Goal: Answer question/provide support

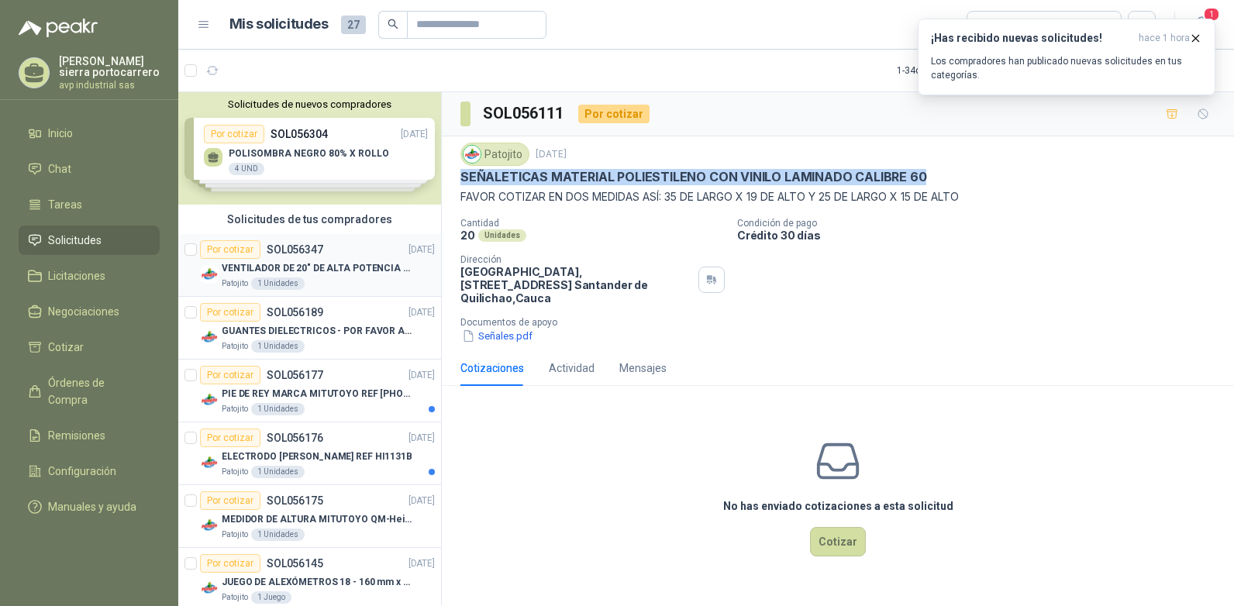
click at [279, 269] on p "VENTILADOR DE 20" DE ALTA POTENCIA PARA ANCLAR A LA PARED" at bounding box center [318, 268] width 193 height 15
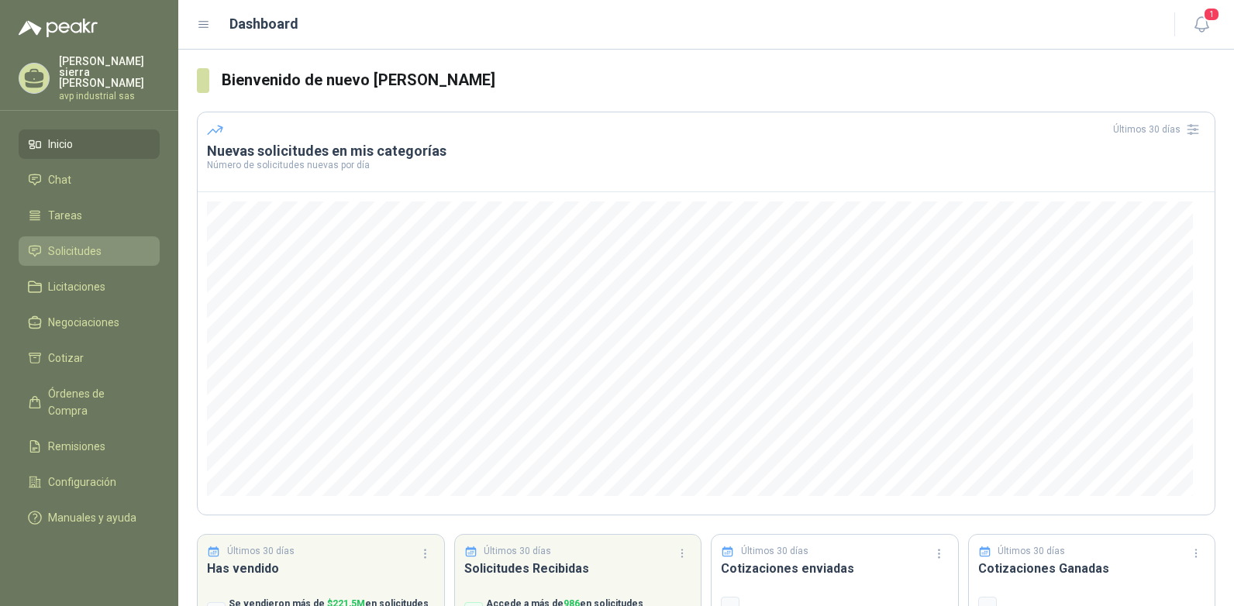
click at [105, 243] on li "Solicitudes" at bounding box center [89, 251] width 122 height 17
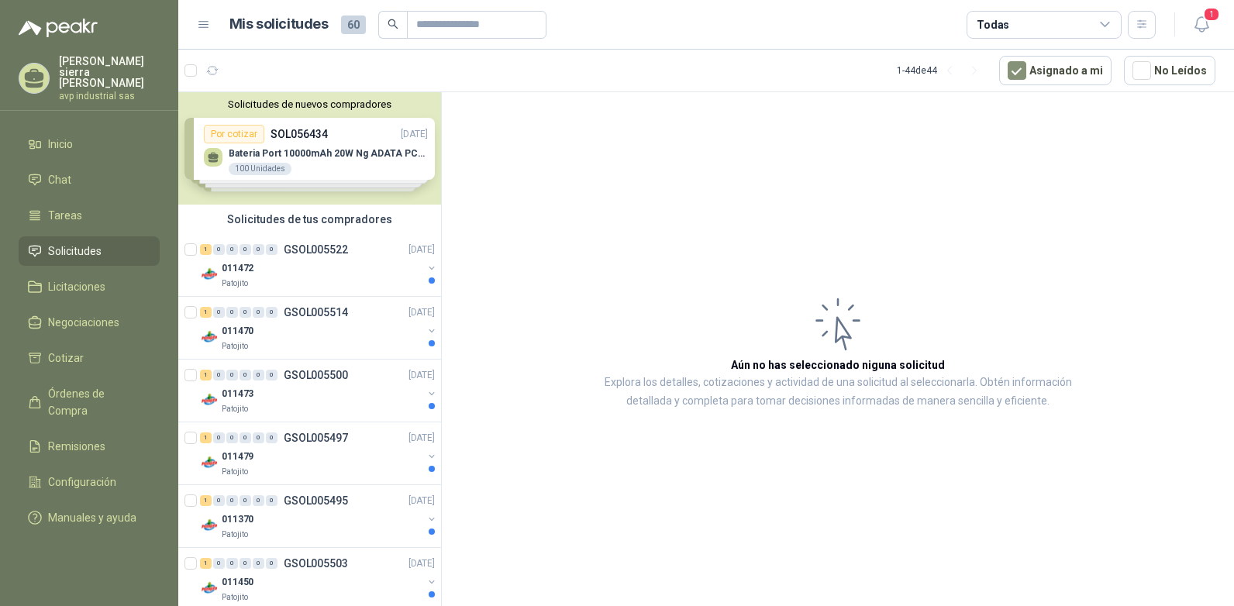
click at [97, 243] on span "Solicitudes" at bounding box center [74, 251] width 53 height 17
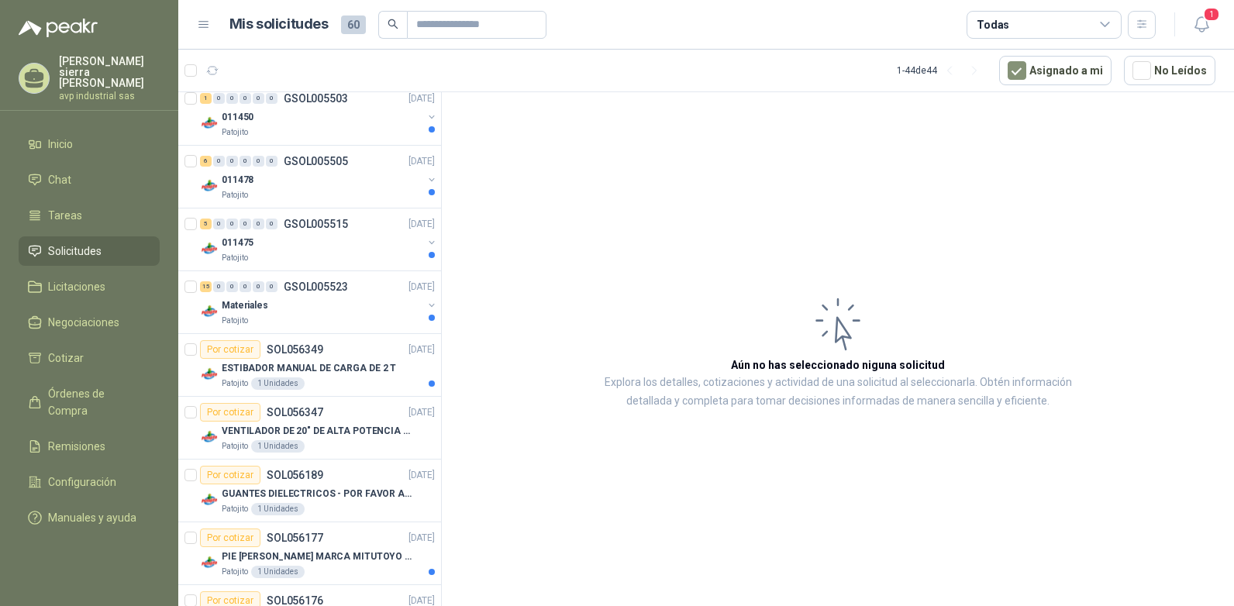
scroll to position [542, 0]
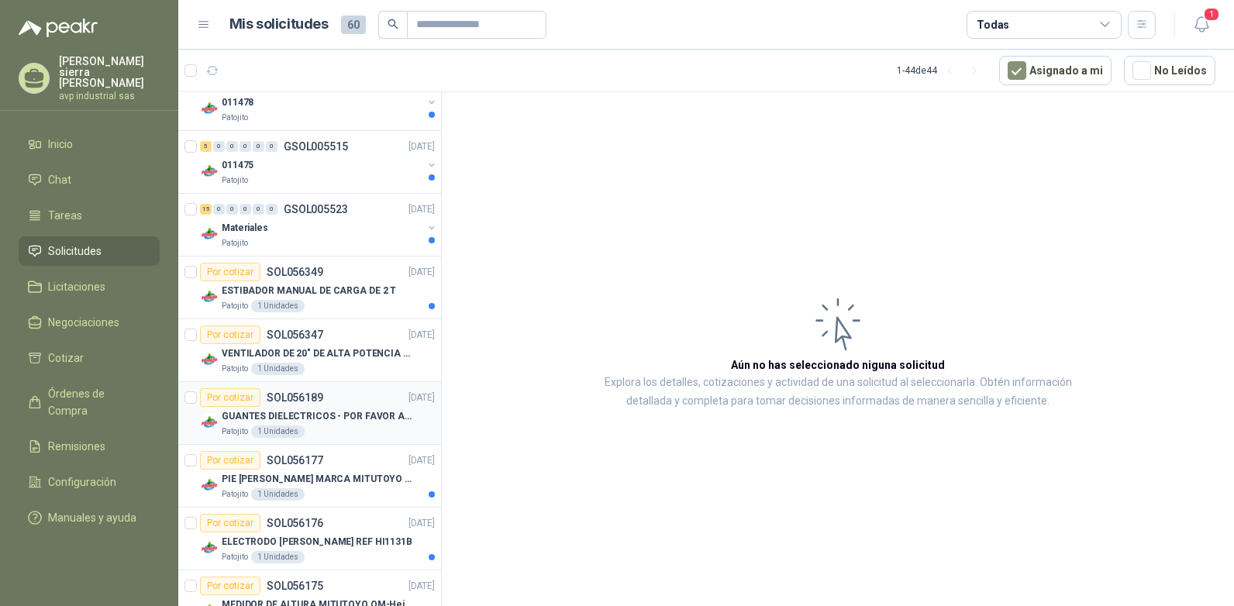
click at [316, 416] on p "GUANTES DIELECTRICOS - POR FAVOR ADJUNTAR SU FICHA TECNICA" at bounding box center [318, 416] width 193 height 15
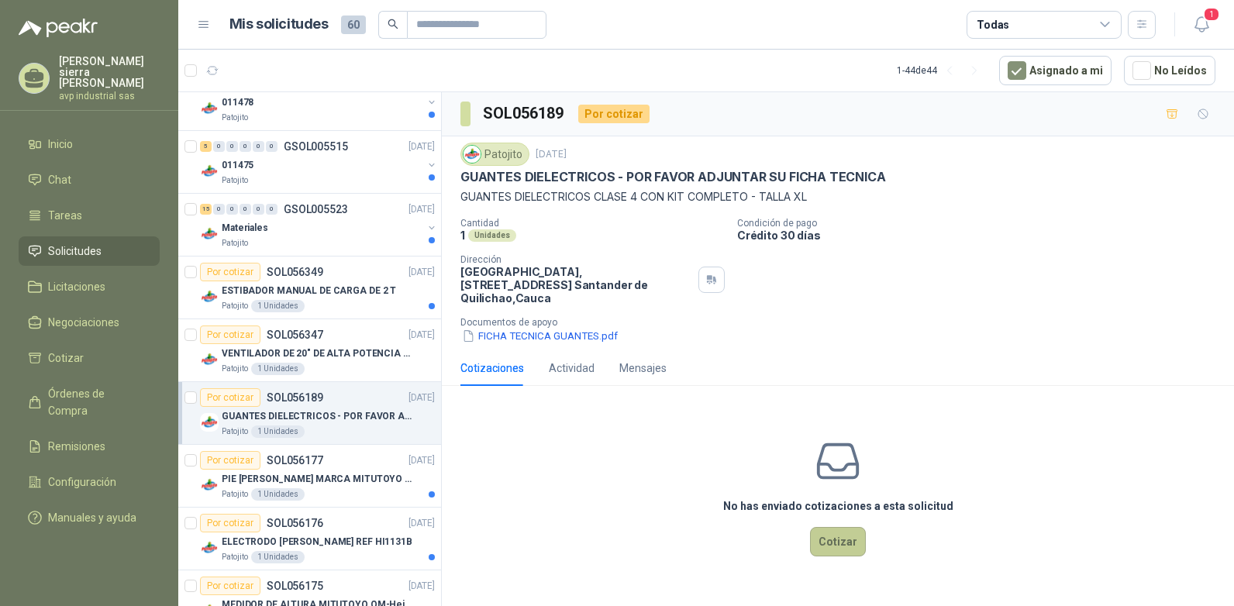
click at [837, 532] on button "Cotizar" at bounding box center [838, 541] width 56 height 29
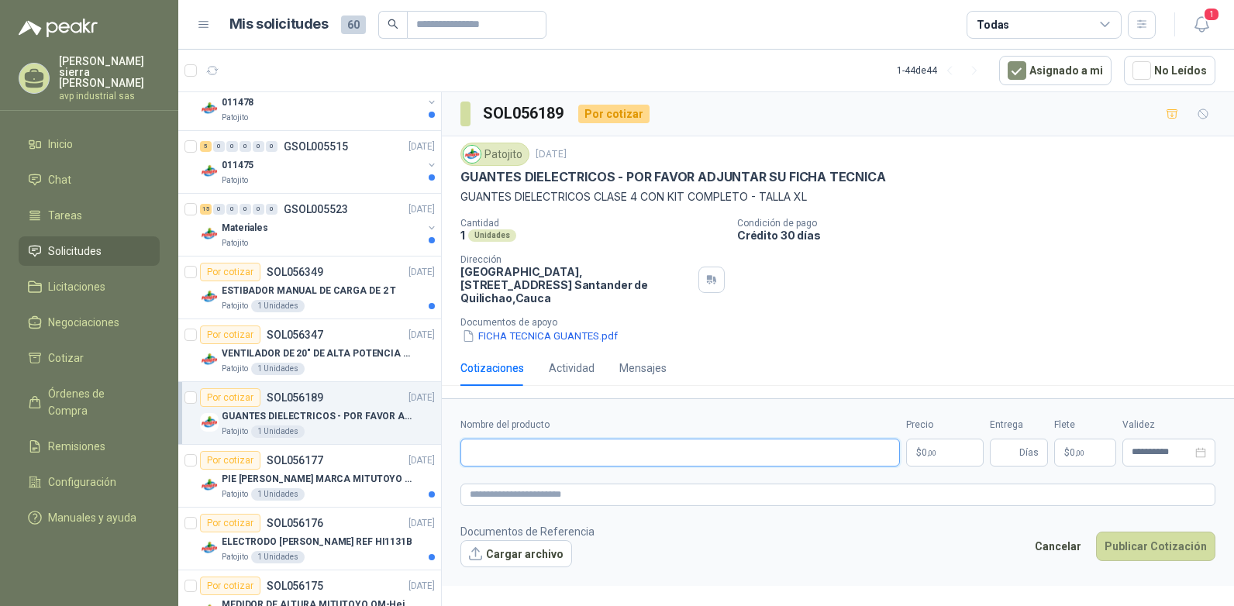
click at [568, 447] on input "Nombre del producto" at bounding box center [679, 453] width 439 height 28
type input "**********"
click at [952, 439] on p "$ 0 ,00" at bounding box center [944, 453] width 77 height 28
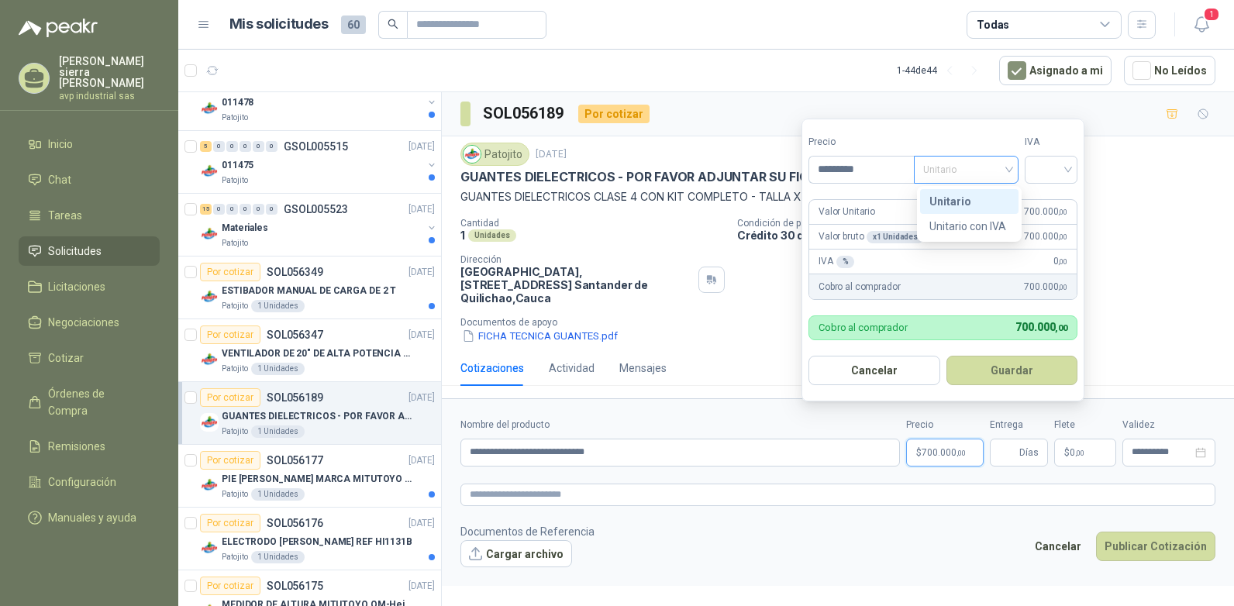
click at [1009, 170] on span "Unitario" at bounding box center [966, 169] width 86 height 23
type input "*********"
drag, startPoint x: 992, startPoint y: 198, endPoint x: 1039, endPoint y: 208, distance: 48.3
click at [996, 200] on div "Unitario" at bounding box center [969, 201] width 80 height 17
click at [1076, 172] on div at bounding box center [1050, 170] width 53 height 28
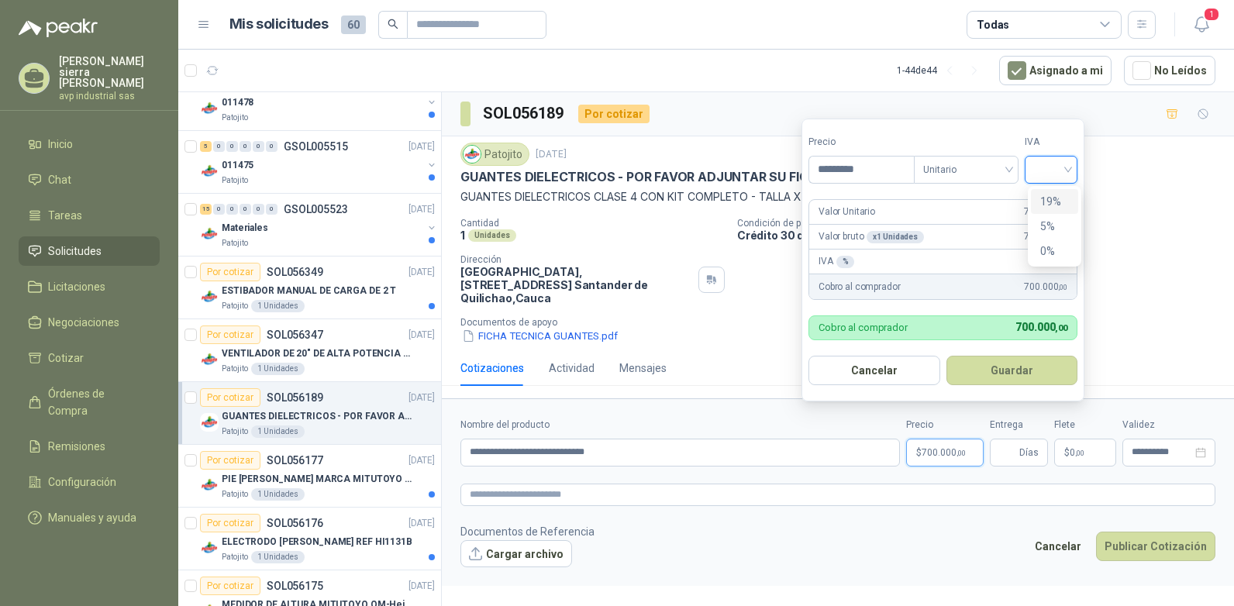
click at [1064, 199] on div "19%" at bounding box center [1054, 201] width 29 height 17
click at [1042, 367] on button "Guardar" at bounding box center [1014, 370] width 133 height 29
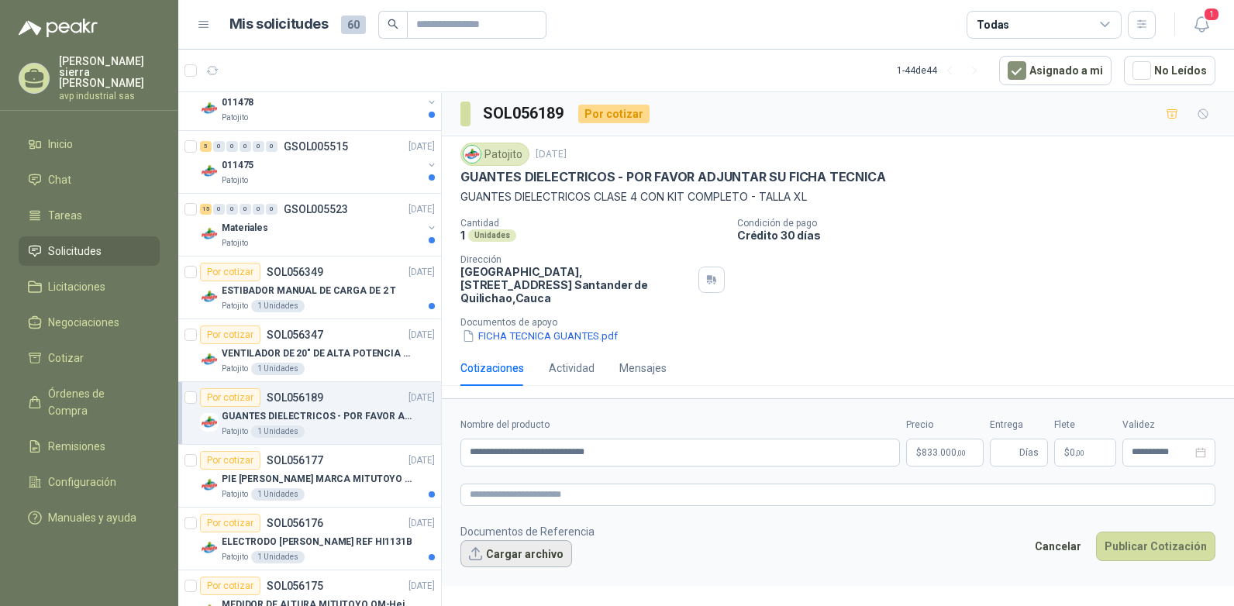
click at [497, 540] on button "Cargar archivo" at bounding box center [516, 554] width 112 height 28
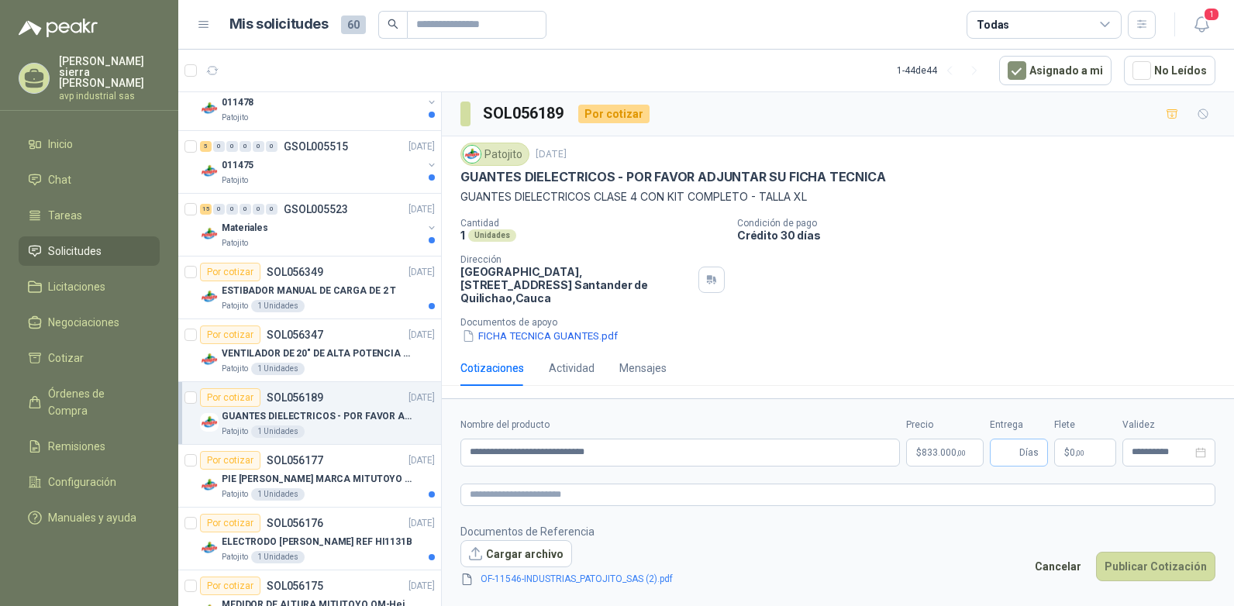
click at [1021, 440] on span "Días" at bounding box center [1028, 452] width 19 height 26
type input "*"
click at [1125, 553] on button "Publicar Cotización" at bounding box center [1155, 566] width 119 height 29
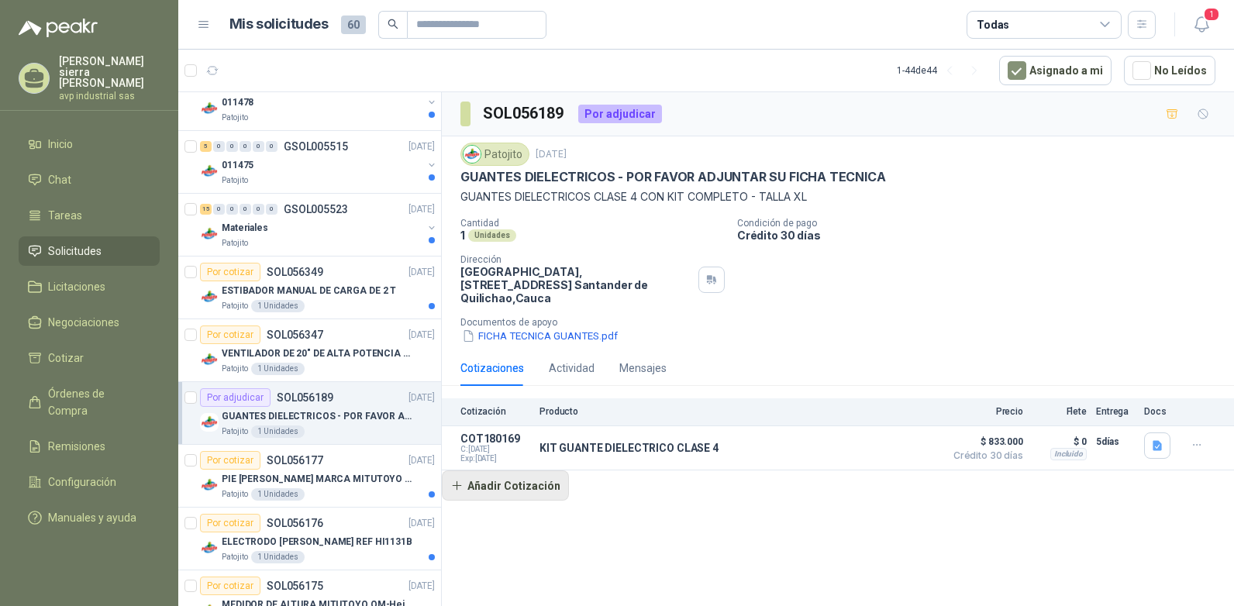
click at [501, 474] on button "Añadir Cotización" at bounding box center [505, 485] width 127 height 31
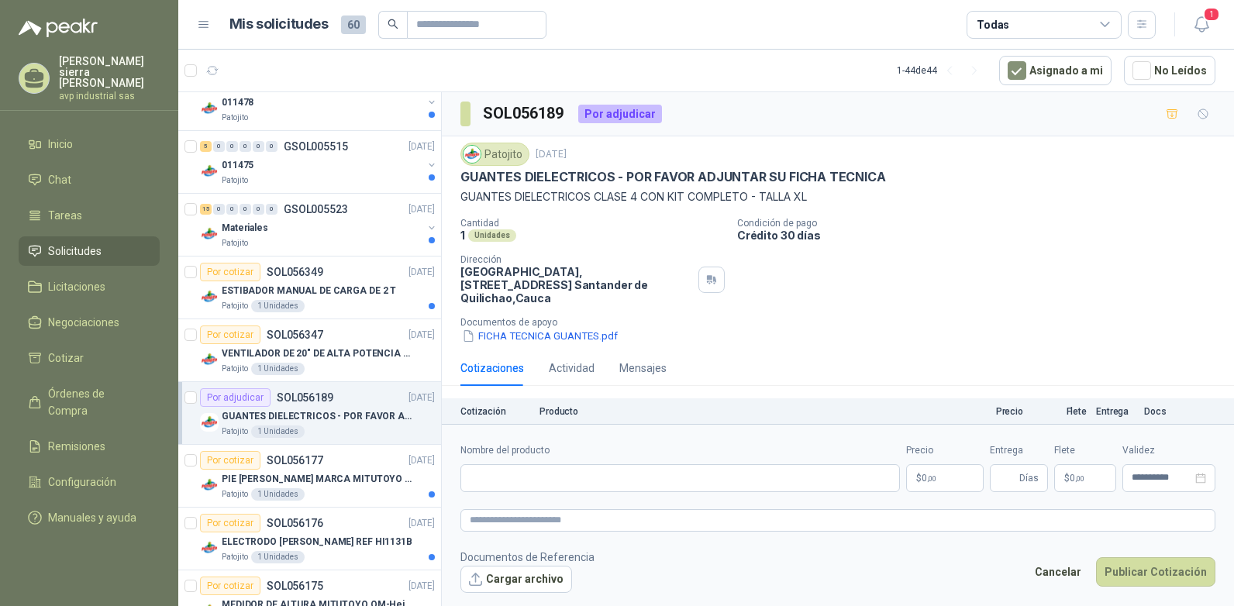
click at [792, 328] on div "FICHA TECNICA GUANTES.pdf" at bounding box center [843, 336] width 767 height 16
click at [835, 334] on div "Patojito 16 sept, 2025 GUANTES DIELECTRICOS - POR FAVOR ADJUNTAR SU FICHA TECNI…" at bounding box center [838, 243] width 792 height 214
click at [1062, 573] on button "Cancelar" at bounding box center [1058, 571] width 64 height 29
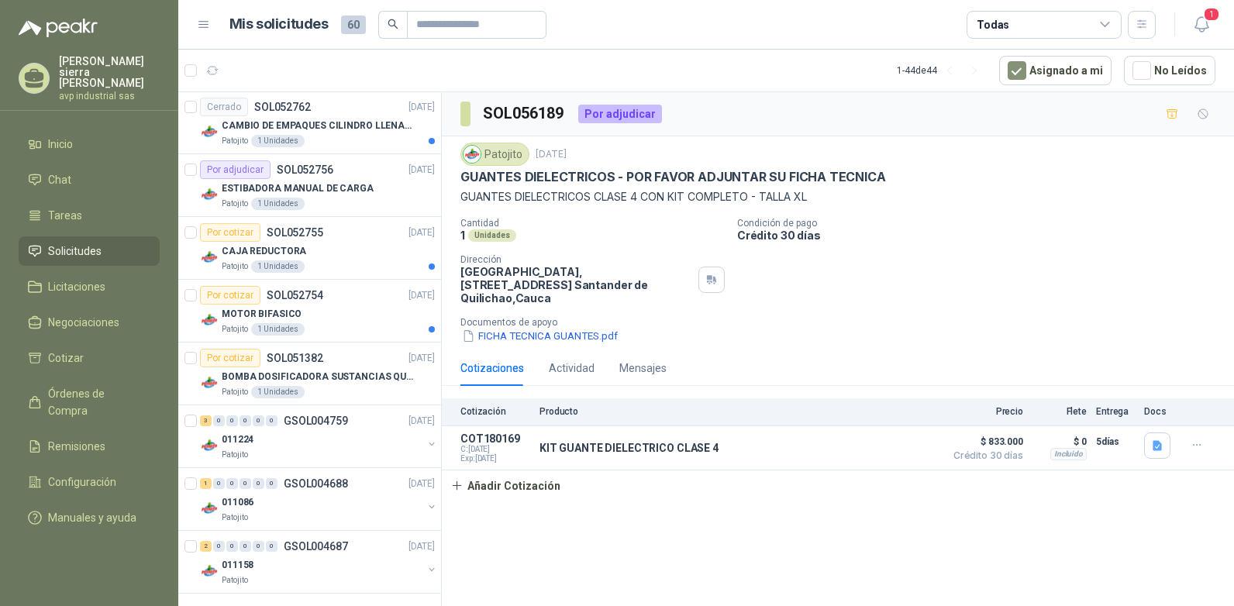
scroll to position [2406, 0]
